Goal: Task Accomplishment & Management: Use online tool/utility

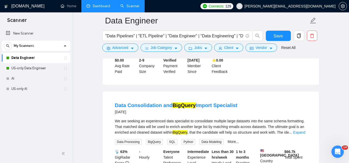
click at [104, 6] on link "Dashboard" at bounding box center [97, 6] width 23 height 4
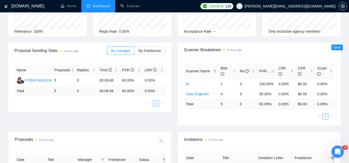
scroll to position [48, 0]
click at [131, 8] on link "Scanner" at bounding box center [129, 6] width 19 height 4
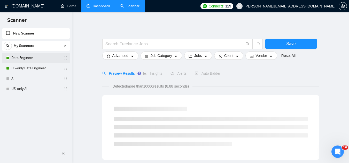
click at [39, 58] on link "Data Engineer" at bounding box center [35, 58] width 49 height 10
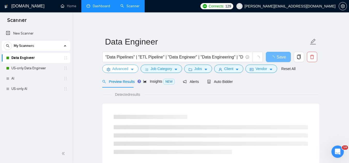
click at [116, 71] on span "Advanced" at bounding box center [120, 69] width 16 height 6
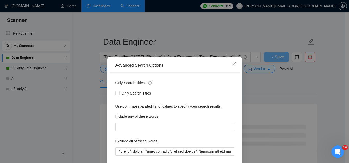
click at [232, 66] on span "Close" at bounding box center [235, 64] width 14 height 14
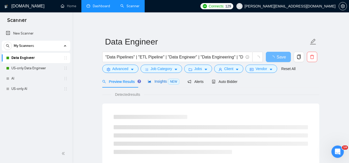
click at [155, 82] on span "Insights NEW" at bounding box center [163, 81] width 31 height 4
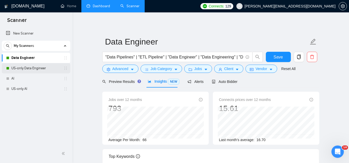
click at [43, 70] on link "US-only Data Engineer" at bounding box center [35, 68] width 49 height 10
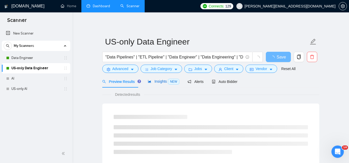
click at [157, 83] on span "Insights NEW" at bounding box center [163, 81] width 31 height 4
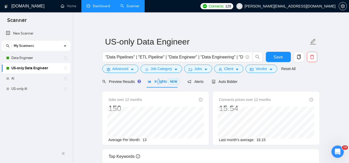
click at [157, 83] on span "Insights NEW" at bounding box center [163, 81] width 31 height 4
click at [54, 81] on link "AI" at bounding box center [35, 79] width 49 height 10
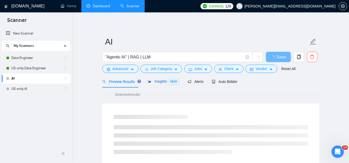
click at [157, 83] on span "Insights NEW" at bounding box center [163, 81] width 31 height 4
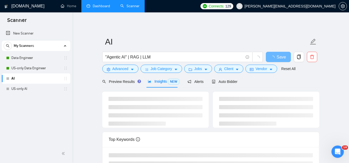
click at [157, 83] on span "Insights NEW" at bounding box center [163, 81] width 31 height 4
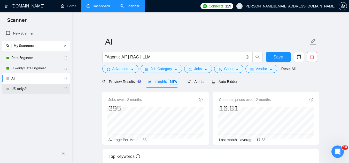
click at [48, 91] on link "US-only AI" at bounding box center [35, 89] width 49 height 10
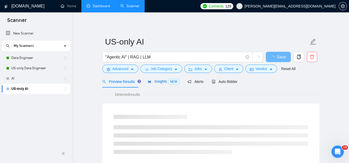
click at [157, 82] on span "Insights NEW" at bounding box center [163, 81] width 31 height 4
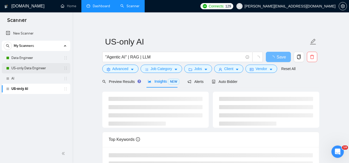
click at [36, 67] on link "US-only Data Engineer" at bounding box center [35, 68] width 49 height 10
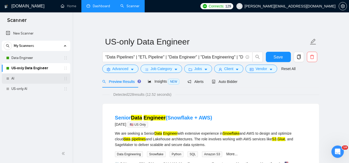
click at [30, 79] on link "AI" at bounding box center [35, 79] width 49 height 10
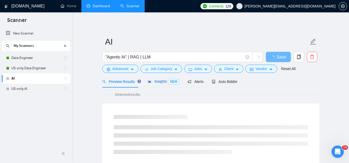
click at [157, 82] on span "Insights NEW" at bounding box center [163, 81] width 31 height 4
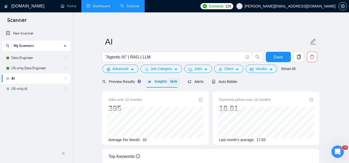
click at [36, 94] on div "New Scanner My Scanners Data Engineer US-only Data Engineer AI US-only AI" at bounding box center [36, 85] width 72 height 117
click at [38, 91] on link "US-only AI" at bounding box center [35, 89] width 49 height 10
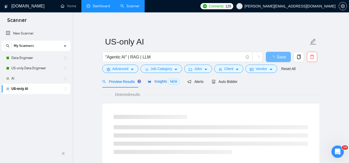
click at [153, 84] on span "Insights NEW" at bounding box center [163, 81] width 31 height 4
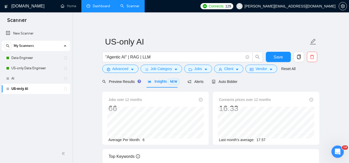
click at [97, 8] on link "Dashboard" at bounding box center [97, 6] width 23 height 4
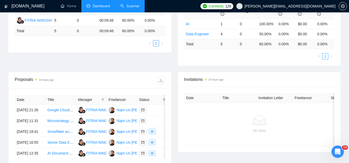
scroll to position [155, 0]
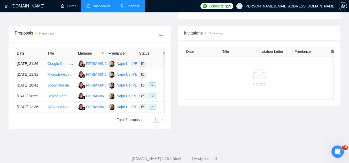
click at [61, 69] on td "Google Cloud Notification Application Development" at bounding box center [60, 64] width 30 height 11
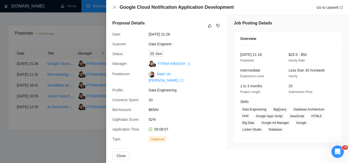
scroll to position [0, 0]
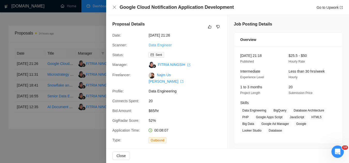
click at [162, 45] on link "Data Engineer" at bounding box center [159, 45] width 23 height 4
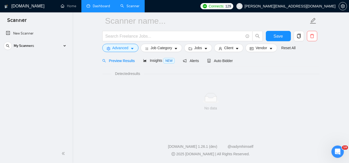
scroll to position [21, 0]
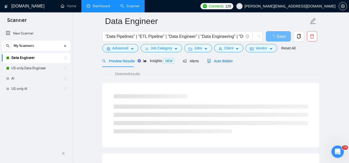
click at [208, 63] on div "Auto Bidder" at bounding box center [220, 61] width 26 height 6
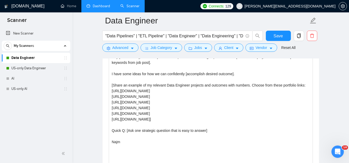
scroll to position [563, 0]
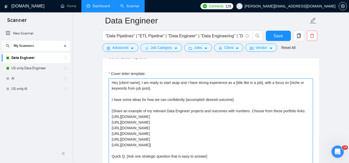
click at [250, 101] on textarea "Hey [client name], I am ready to start asap and I have strong experience as a […" at bounding box center [211, 137] width 204 height 116
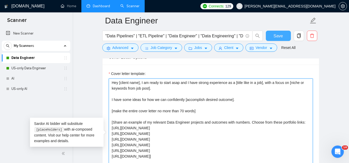
type textarea "Hey [client name], I am ready to start asap and I have strong experience as a […"
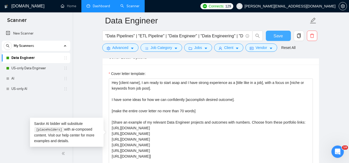
click at [284, 36] on button "Save" at bounding box center [278, 36] width 25 height 10
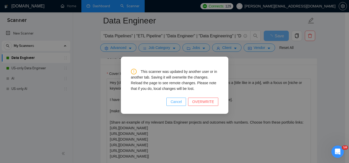
click at [182, 103] on span "Cancel" at bounding box center [175, 102] width 11 height 6
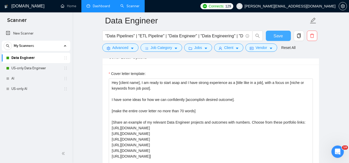
click at [270, 35] on button "Save" at bounding box center [278, 36] width 25 height 10
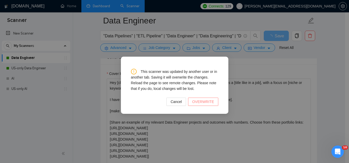
click at [208, 101] on span "OVERWRITE" at bounding box center [203, 102] width 22 height 6
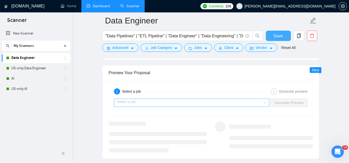
scroll to position [1001, 0]
click at [172, 101] on input "search" at bounding box center [190, 104] width 146 height 8
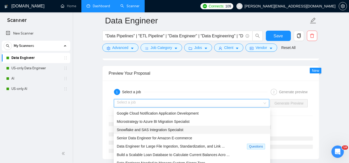
click at [180, 130] on span "Snowflake and SAS Integration Specialist" at bounding box center [150, 130] width 67 height 4
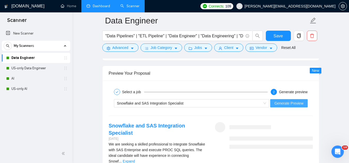
click at [281, 104] on span "Generate Preview" at bounding box center [288, 104] width 29 height 6
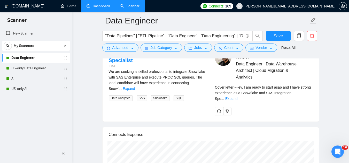
scroll to position [1079, 0]
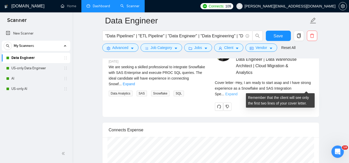
click at [237, 92] on link "Expand" at bounding box center [231, 94] width 12 height 4
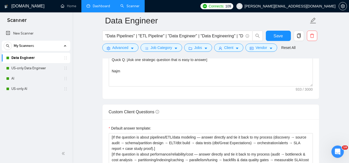
scroll to position [614, 0]
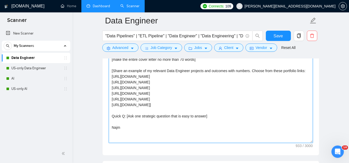
click at [126, 117] on textarea "Hey [client name], I am ready to start asap and I have strong experience as a […" at bounding box center [211, 85] width 204 height 116
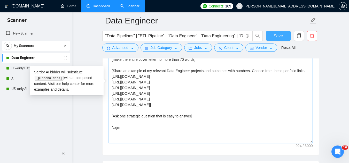
type textarea "Hey [client name], I am ready to start asap and I have strong experience as a […"
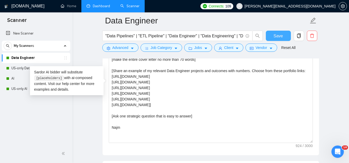
click at [282, 38] on span "Save" at bounding box center [277, 36] width 9 height 6
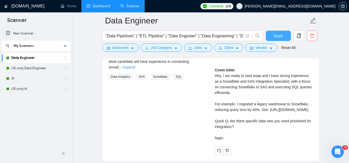
scroll to position [1104, 0]
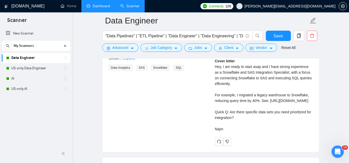
click at [258, 113] on div "Cover letter Hey, I am ready to start asap and I have strong experience as a Sn…" at bounding box center [264, 95] width 98 height 74
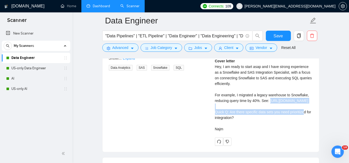
drag, startPoint x: 258, startPoint y: 113, endPoint x: 213, endPoint y: 108, distance: 45.5
click at [213, 108] on div "Najm Us Saqib B . Data Engineer | Data Warehouse Architect | Cloud Migration & …" at bounding box center [264, 82] width 106 height 127
copy div "https://www.upwork.com/freelancers/~012842314f8822848e?p=1970811425144889344"
drag, startPoint x: 276, startPoint y: 39, endPoint x: 231, endPoint y: 107, distance: 82.3
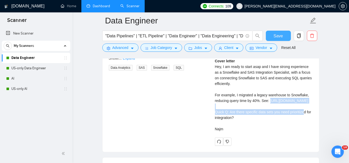
click at [276, 39] on span "Save" at bounding box center [277, 36] width 9 height 6
click at [107, 8] on link "Dashboard" at bounding box center [97, 6] width 23 height 4
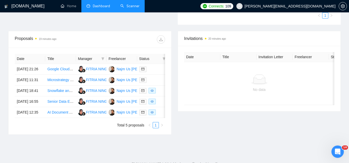
scroll to position [151, 0]
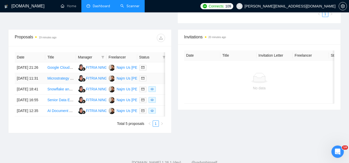
click at [60, 84] on td "Microstrategy to Azure BI Migration Specialist" at bounding box center [60, 78] width 30 height 11
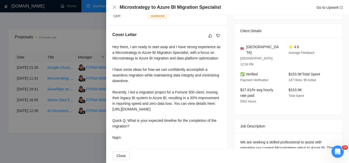
scroll to position [129, 0]
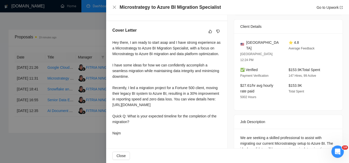
click at [97, 22] on div at bounding box center [174, 81] width 349 height 163
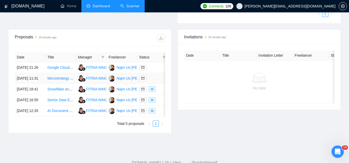
click at [59, 81] on link "Microstrategy to Azure BI Migration Specialist" at bounding box center [83, 78] width 73 height 4
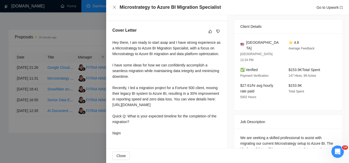
click at [74, 19] on div at bounding box center [174, 81] width 349 height 163
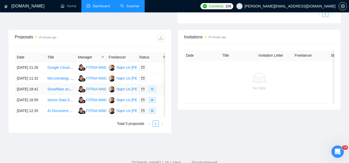
click at [60, 95] on td "Snowflake and SAS Integration Specialist" at bounding box center [60, 89] width 30 height 11
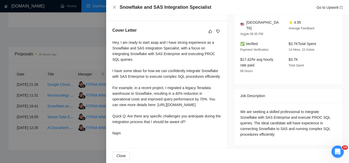
scroll to position [125, 0]
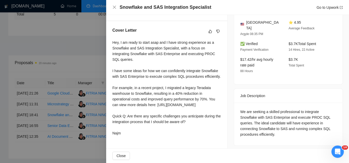
click at [74, 47] on div at bounding box center [174, 81] width 349 height 163
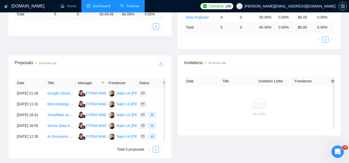
scroll to position [74, 0]
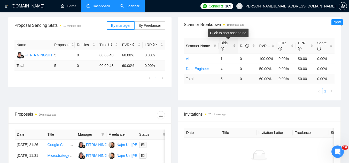
click at [234, 44] on div "Bids" at bounding box center [227, 45] width 15 height 11
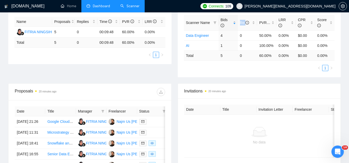
scroll to position [177, 0]
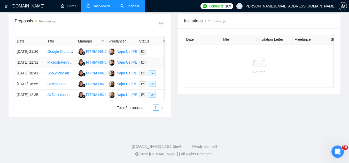
click at [58, 67] on td "Microstrategy to Azure BI Migration Specialist" at bounding box center [60, 62] width 30 height 11
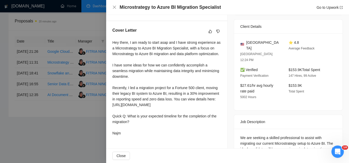
click at [60, 68] on div at bounding box center [174, 81] width 349 height 163
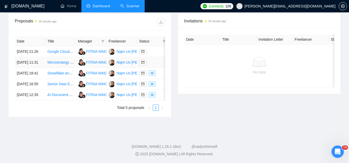
click at [58, 62] on link "Microstrategy to Azure BI Migration Specialist" at bounding box center [83, 62] width 73 height 4
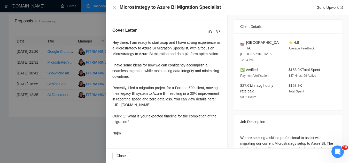
drag, startPoint x: 69, startPoint y: 135, endPoint x: 74, endPoint y: 128, distance: 8.1
click at [70, 134] on div at bounding box center [174, 81] width 349 height 163
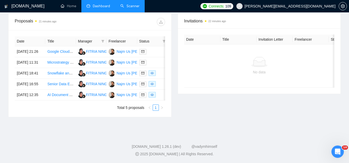
click at [129, 4] on link "Scanner" at bounding box center [129, 6] width 19 height 4
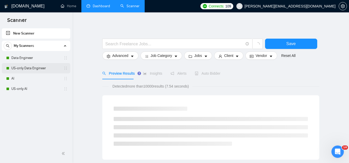
click at [31, 68] on link "US-only Data Engineer" at bounding box center [35, 68] width 49 height 10
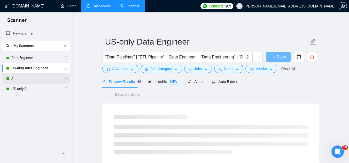
click at [27, 80] on link "AI" at bounding box center [35, 79] width 49 height 10
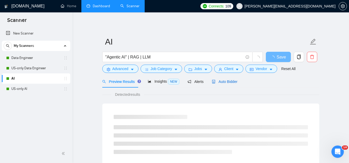
click at [220, 81] on span "Auto Bidder" at bounding box center [225, 82] width 26 height 4
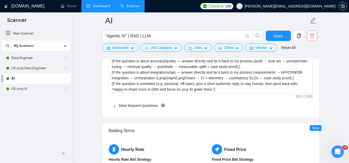
scroll to position [774, 0]
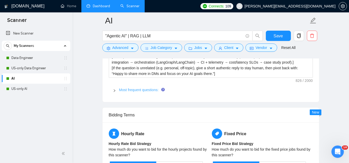
click at [132, 89] on link "Most frequent questions:" at bounding box center [138, 90] width 39 height 4
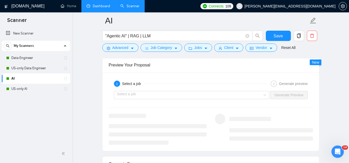
scroll to position [1600, 0]
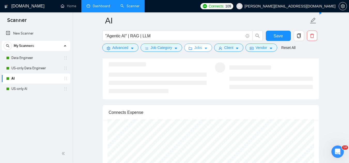
click at [195, 49] on span "Jobs" at bounding box center [198, 48] width 8 height 6
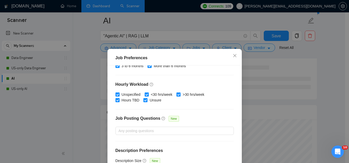
scroll to position [39, 0]
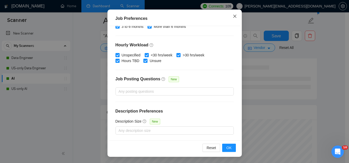
click at [234, 16] on icon "close" at bounding box center [235, 16] width 4 height 4
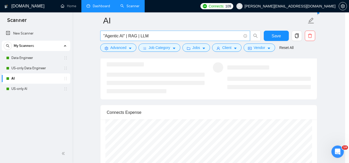
scroll to position [21, 0]
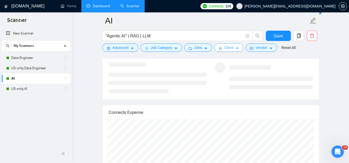
click at [224, 50] on span "Client" at bounding box center [228, 48] width 9 height 6
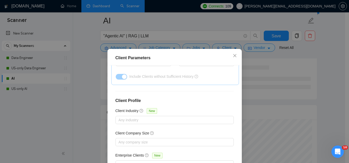
scroll to position [207, 0]
click at [233, 55] on icon "close" at bounding box center [235, 56] width 4 height 4
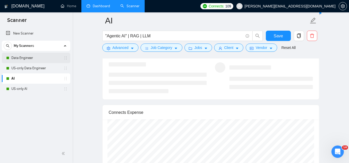
click at [47, 56] on link "Data Engineer" at bounding box center [35, 58] width 49 height 10
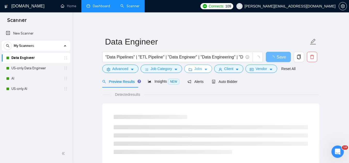
click at [198, 69] on span "Jobs" at bounding box center [198, 69] width 8 height 6
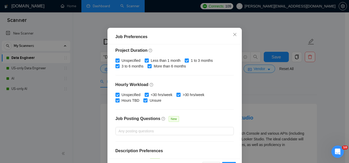
scroll to position [176, 0]
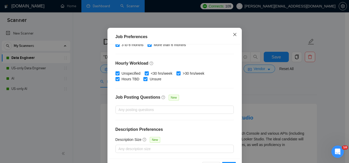
click at [235, 42] on span "Close" at bounding box center [235, 35] width 14 height 14
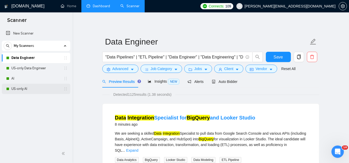
click at [32, 86] on link "US-only AI" at bounding box center [35, 89] width 49 height 10
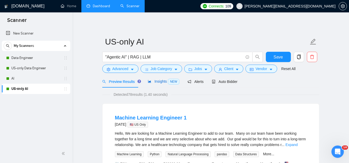
click at [156, 80] on span "Insights NEW" at bounding box center [163, 81] width 31 height 4
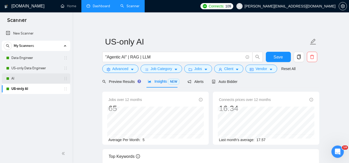
click at [54, 78] on link "AI" at bounding box center [35, 79] width 49 height 10
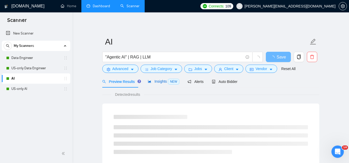
click at [156, 79] on span "Insights NEW" at bounding box center [163, 81] width 31 height 4
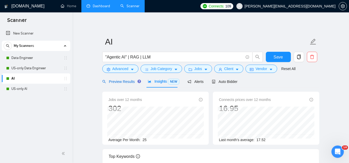
click at [123, 83] on span "Preview Results" at bounding box center [120, 82] width 37 height 4
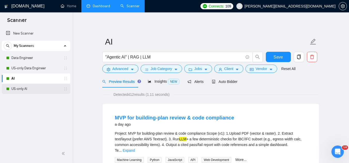
click at [24, 93] on link "US-only AI" at bounding box center [35, 89] width 49 height 10
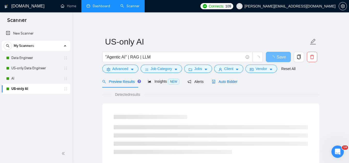
click at [212, 84] on div "Auto Bidder" at bounding box center [225, 82] width 26 height 6
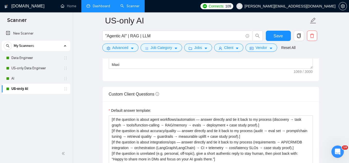
scroll to position [748, 0]
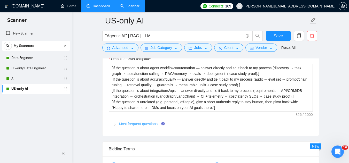
click at [144, 122] on link "Most frequent questions:" at bounding box center [138, 124] width 39 height 4
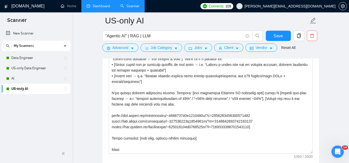
scroll to position [619, 0]
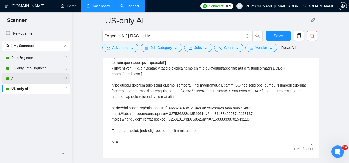
click at [31, 77] on link "AI" at bounding box center [35, 79] width 49 height 10
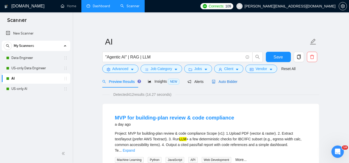
click at [216, 80] on span "Auto Bidder" at bounding box center [225, 82] width 26 height 4
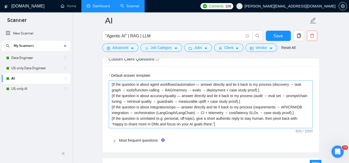
scroll to position [774, 0]
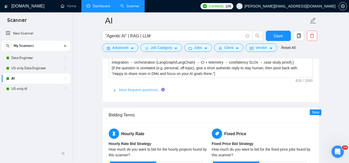
click at [135, 89] on link "Most frequent questions:" at bounding box center [138, 90] width 39 height 4
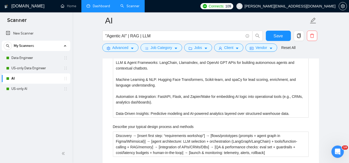
scroll to position [929, 0]
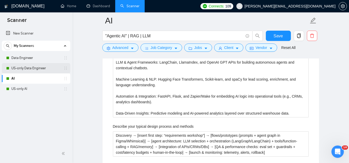
click at [38, 70] on link "US-only Data Engineer" at bounding box center [35, 68] width 49 height 10
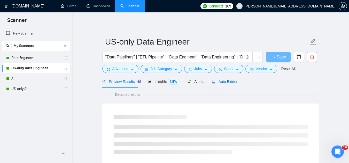
click at [224, 82] on span "Auto Bidder" at bounding box center [225, 82] width 26 height 4
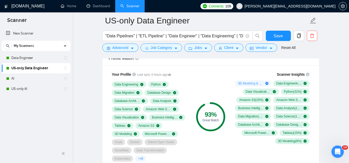
scroll to position [335, 0]
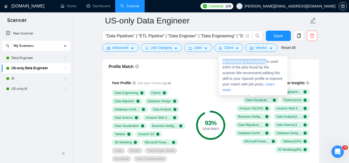
drag, startPoint x: 267, startPoint y: 62, endPoint x: 222, endPoint y: 59, distance: 44.7
click at [222, 60] on span "3D Modeling & Rendering is used in 8 % of the jobs found by the scanner. We rec…" at bounding box center [252, 76] width 60 height 33
copy strong "3D Modeling & Rendering"
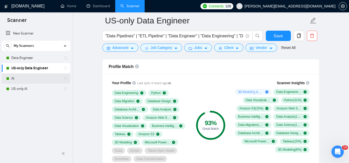
click at [46, 77] on link "AI" at bounding box center [35, 79] width 49 height 10
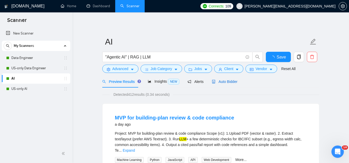
click at [221, 84] on span "Auto Bidder" at bounding box center [225, 82] width 26 height 4
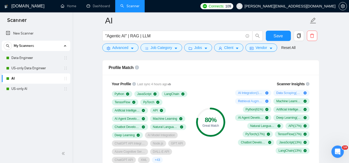
scroll to position [335, 0]
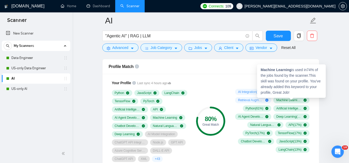
click at [299, 99] on span "Machine Learning ( 74 %)" at bounding box center [288, 100] width 25 height 4
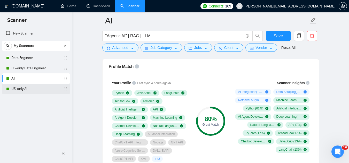
click at [36, 87] on link "US-only AI" at bounding box center [35, 89] width 49 height 10
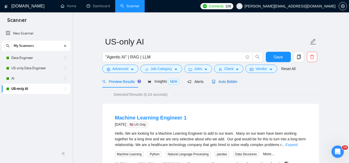
click at [227, 83] on span "Auto Bidder" at bounding box center [225, 82] width 26 height 4
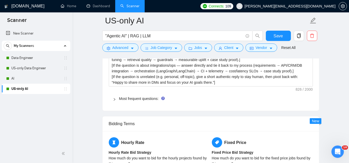
scroll to position [774, 0]
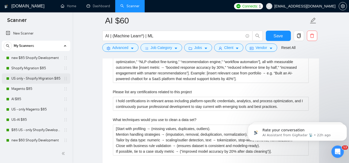
scroll to position [40, 0]
